Goal: Book appointment/travel/reservation

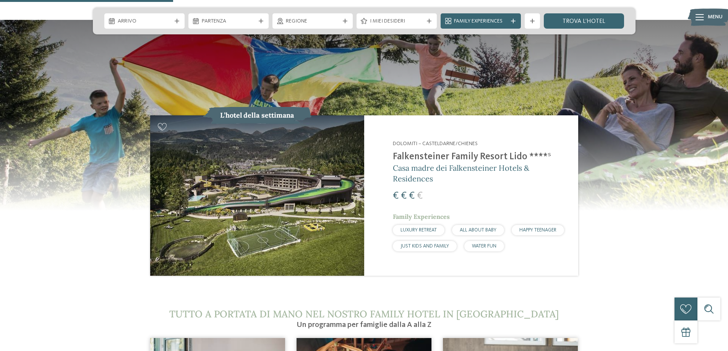
scroll to position [841, 0]
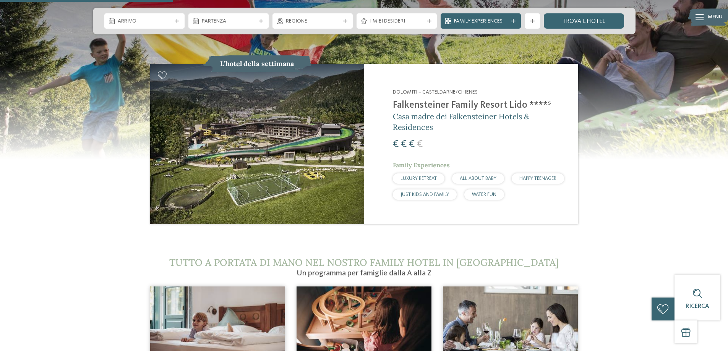
click at [434, 100] on h2 "Falkensteiner Family Resort Lido ****ˢ" at bounding box center [481, 105] width 176 height 11
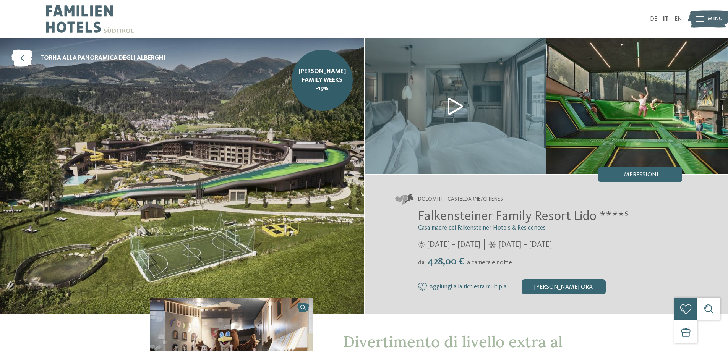
click at [450, 102] on img at bounding box center [454, 106] width 181 height 136
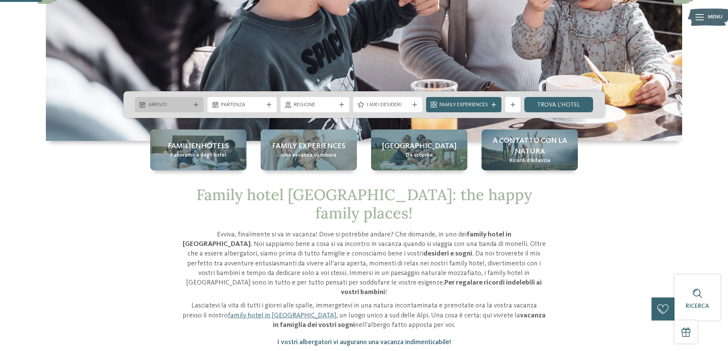
click at [194, 102] on icon at bounding box center [196, 104] width 5 height 5
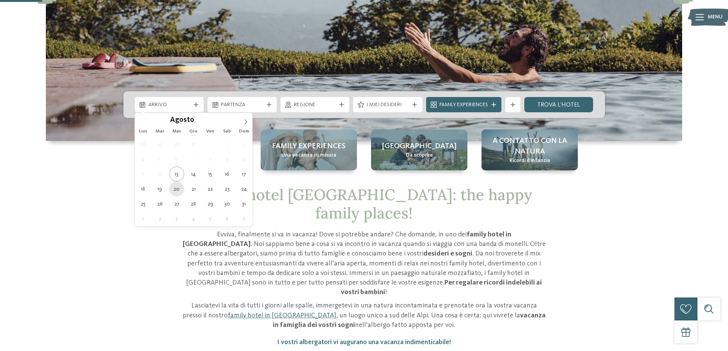
type div "20.08.2025"
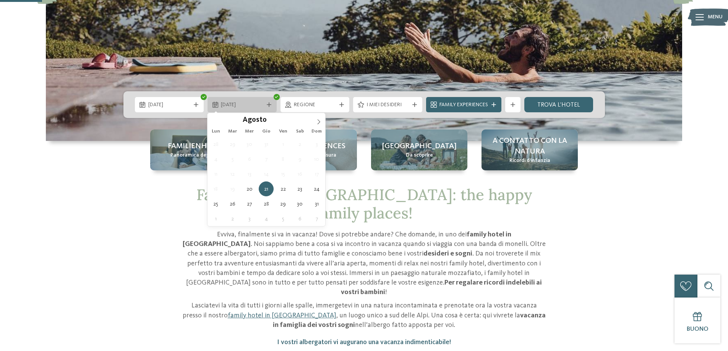
click at [271, 107] on icon at bounding box center [269, 104] width 5 height 5
click at [271, 104] on icon at bounding box center [269, 104] width 5 height 5
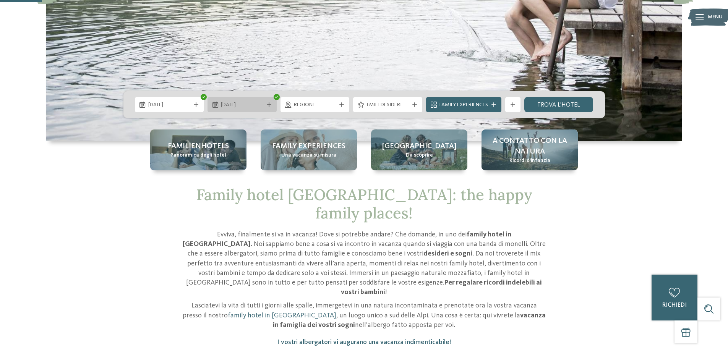
click at [271, 104] on icon at bounding box center [269, 104] width 5 height 5
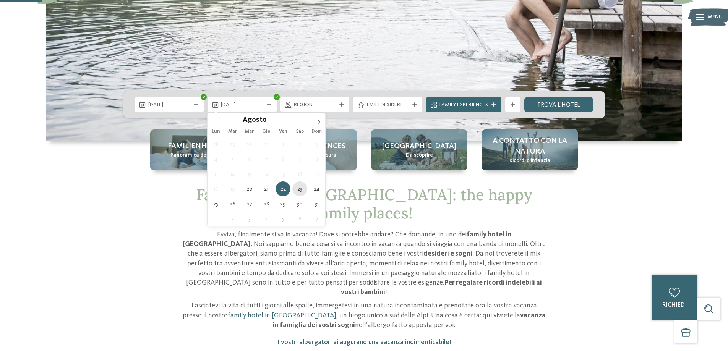
type div "23.08.2025"
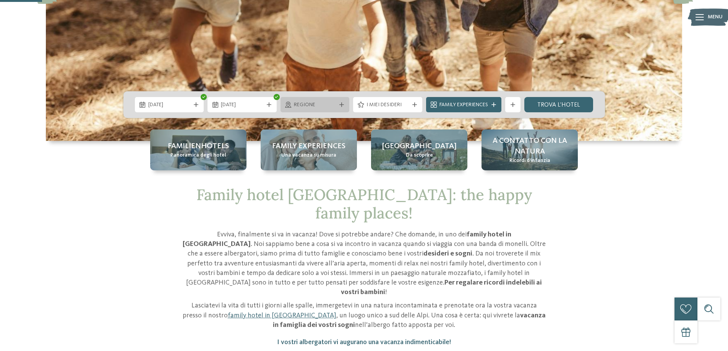
click at [342, 101] on div "Regione" at bounding box center [314, 104] width 69 height 15
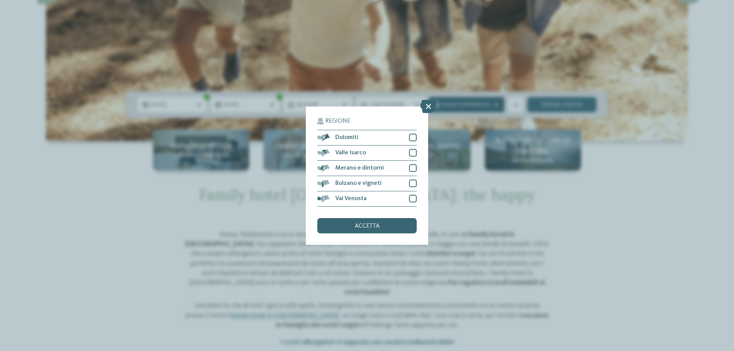
click at [428, 105] on icon at bounding box center [428, 105] width 16 height 13
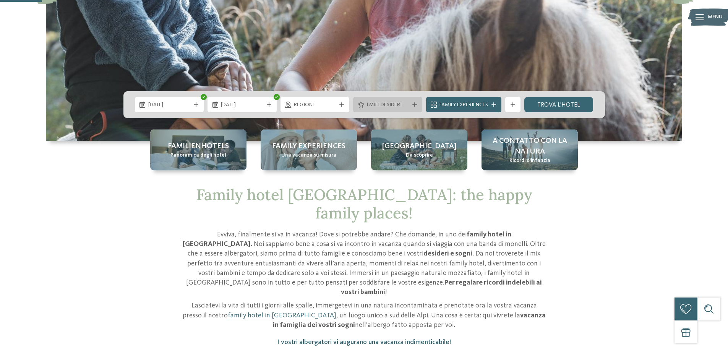
click at [413, 104] on icon at bounding box center [414, 104] width 5 height 5
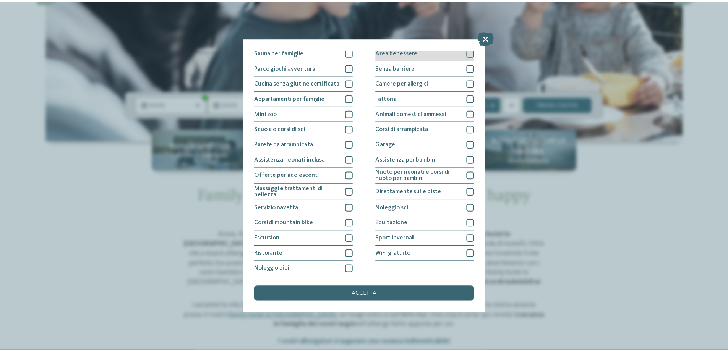
scroll to position [50, 0]
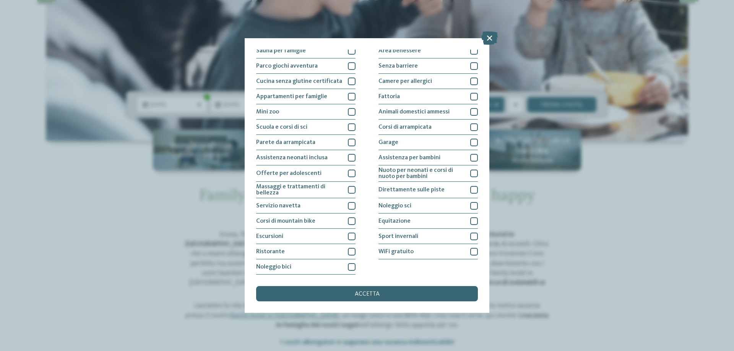
drag, startPoint x: 355, startPoint y: 291, endPoint x: 360, endPoint y: 271, distance: 20.8
click at [354, 291] on div "accetta" at bounding box center [367, 293] width 222 height 15
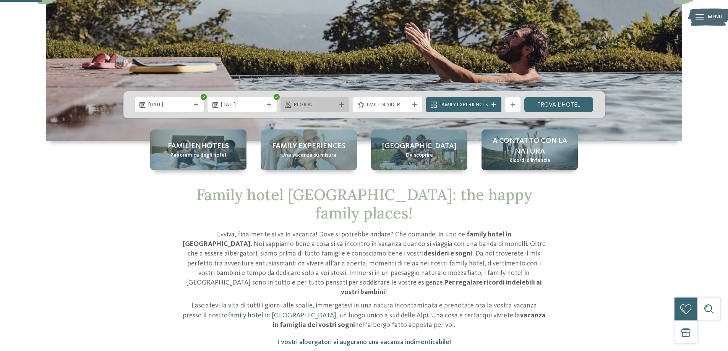
click at [340, 104] on icon at bounding box center [341, 104] width 5 height 5
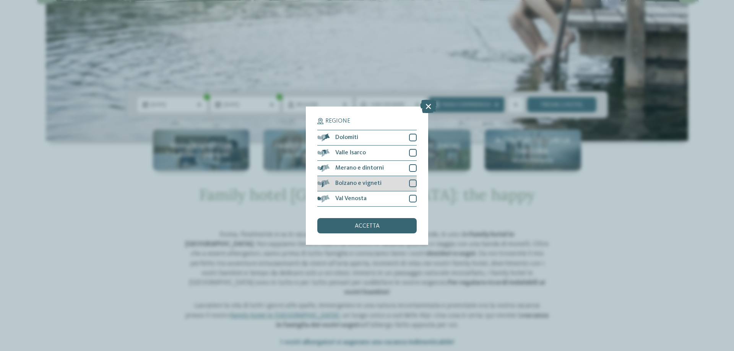
click at [410, 181] on div at bounding box center [413, 184] width 8 height 8
click at [414, 197] on div at bounding box center [413, 199] width 8 height 8
click at [408, 164] on div "Merano e dintorni" at bounding box center [366, 168] width 99 height 15
click at [382, 227] on div "accetta" at bounding box center [366, 225] width 99 height 15
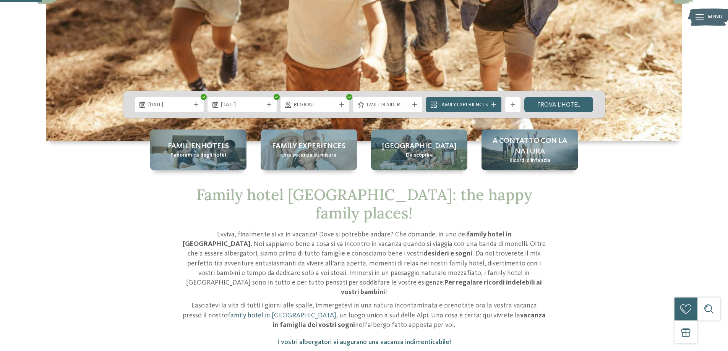
click at [581, 96] on div "20.08.2025 23.08.2025" at bounding box center [363, 104] width 481 height 27
click at [489, 109] on div "Family Experiences" at bounding box center [463, 104] width 75 height 15
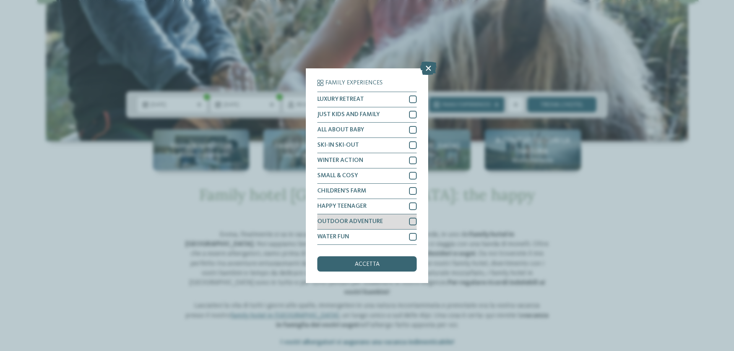
click at [408, 220] on div "OUTDOOR ADVENTURE" at bounding box center [366, 221] width 99 height 15
click at [413, 201] on div "HAPPY TEENAGER" at bounding box center [366, 206] width 99 height 15
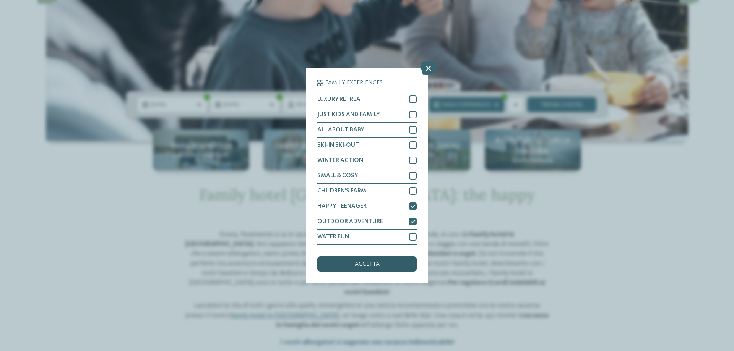
click at [364, 263] on span "accetta" at bounding box center [367, 264] width 25 height 6
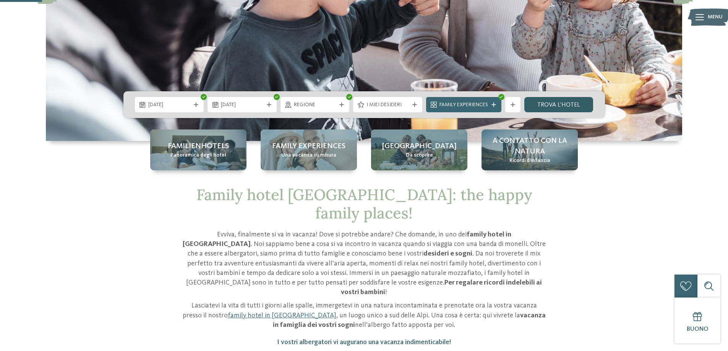
click at [564, 103] on link "trova l’hotel" at bounding box center [558, 104] width 69 height 15
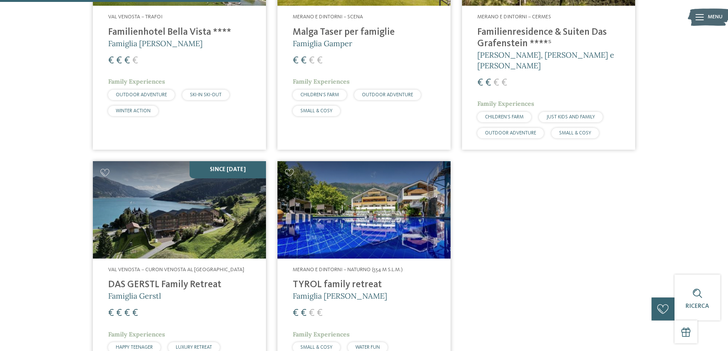
scroll to position [289, 0]
